Goal: Task Accomplishment & Management: Use online tool/utility

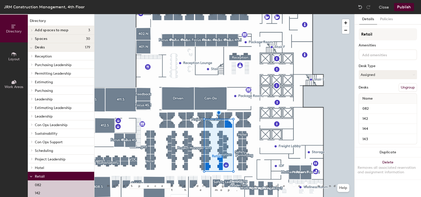
click at [195, 14] on div at bounding box center [224, 14] width 260 height 0
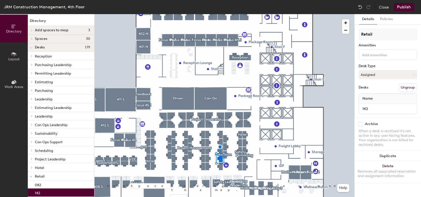
click at [411, 91] on button "Ungroup" at bounding box center [408, 87] width 18 height 9
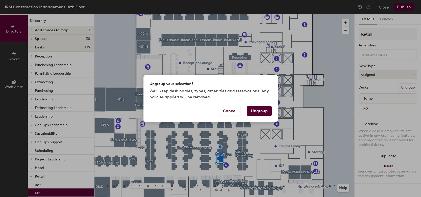
click at [255, 112] on button "Ungroup" at bounding box center [259, 111] width 25 height 10
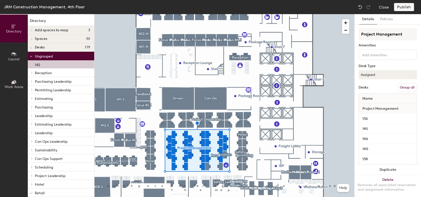
click at [404, 86] on button "Group all" at bounding box center [407, 87] width 19 height 9
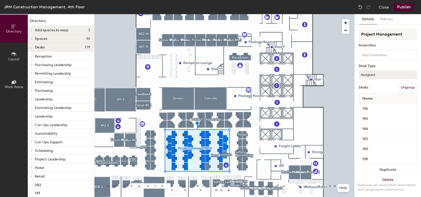
click at [410, 7] on button "Publish" at bounding box center [404, 7] width 20 height 8
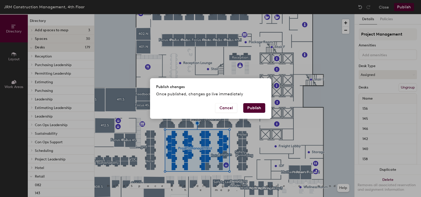
click at [410, 7] on div "Publish changes Once published, changes go live immediately Cancel Publish" at bounding box center [210, 98] width 421 height 197
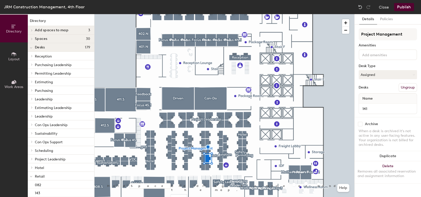
click at [404, 10] on button "Publish" at bounding box center [404, 7] width 20 height 8
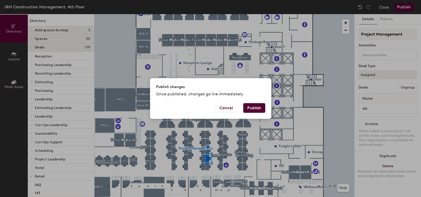
click at [262, 105] on button "Publish" at bounding box center [254, 108] width 22 height 10
